Goal: Task Accomplishment & Management: Manage account settings

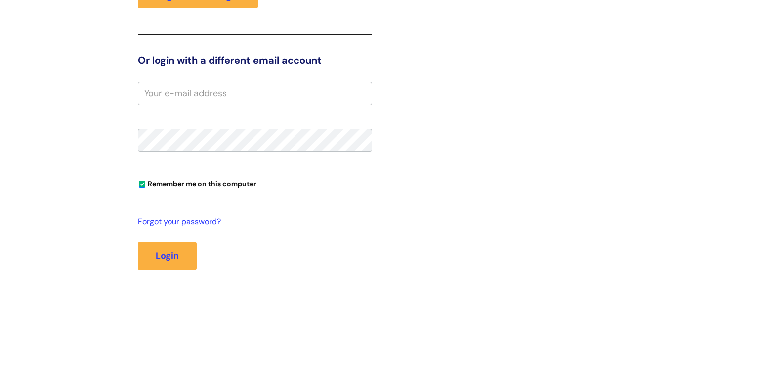
scroll to position [194, 0]
click at [173, 259] on button "Login" at bounding box center [167, 255] width 59 height 29
